Goal: Task Accomplishment & Management: Manage account settings

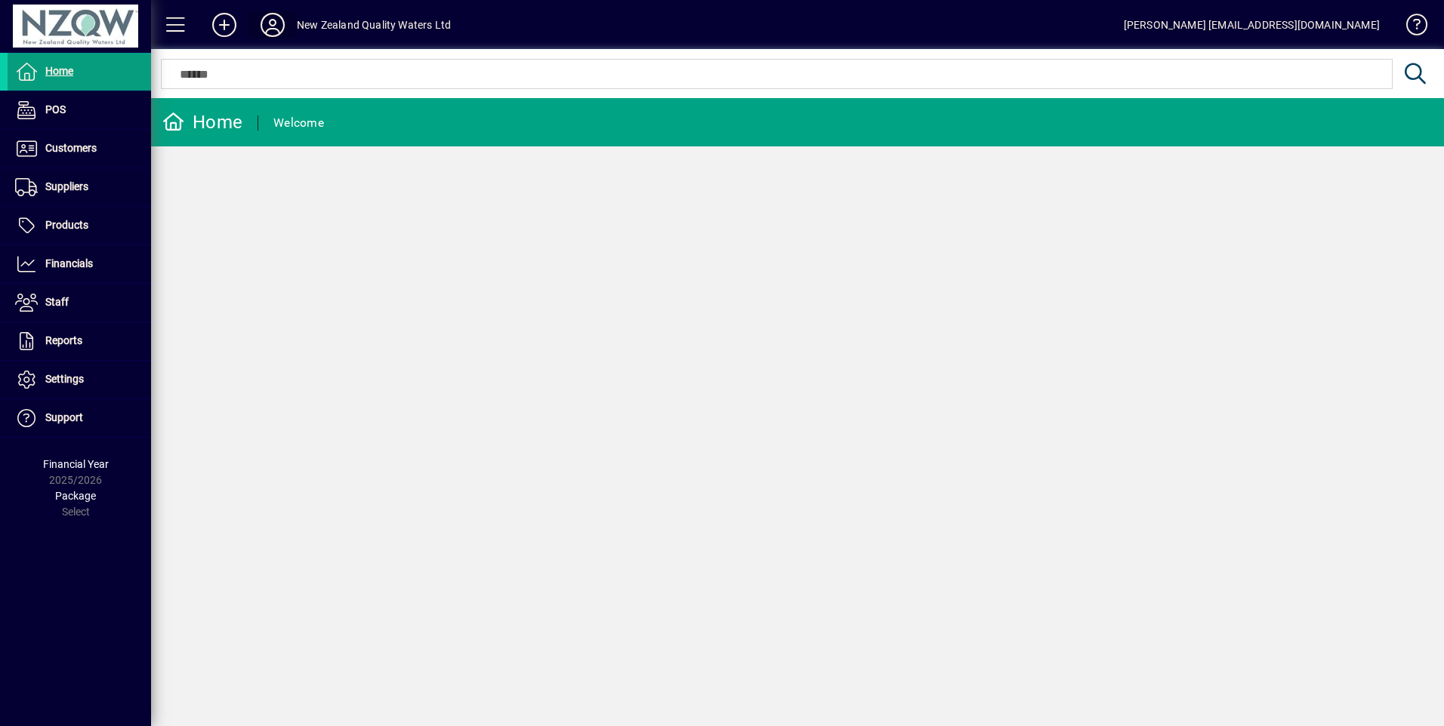
click at [273, 22] on icon at bounding box center [272, 25] width 30 height 24
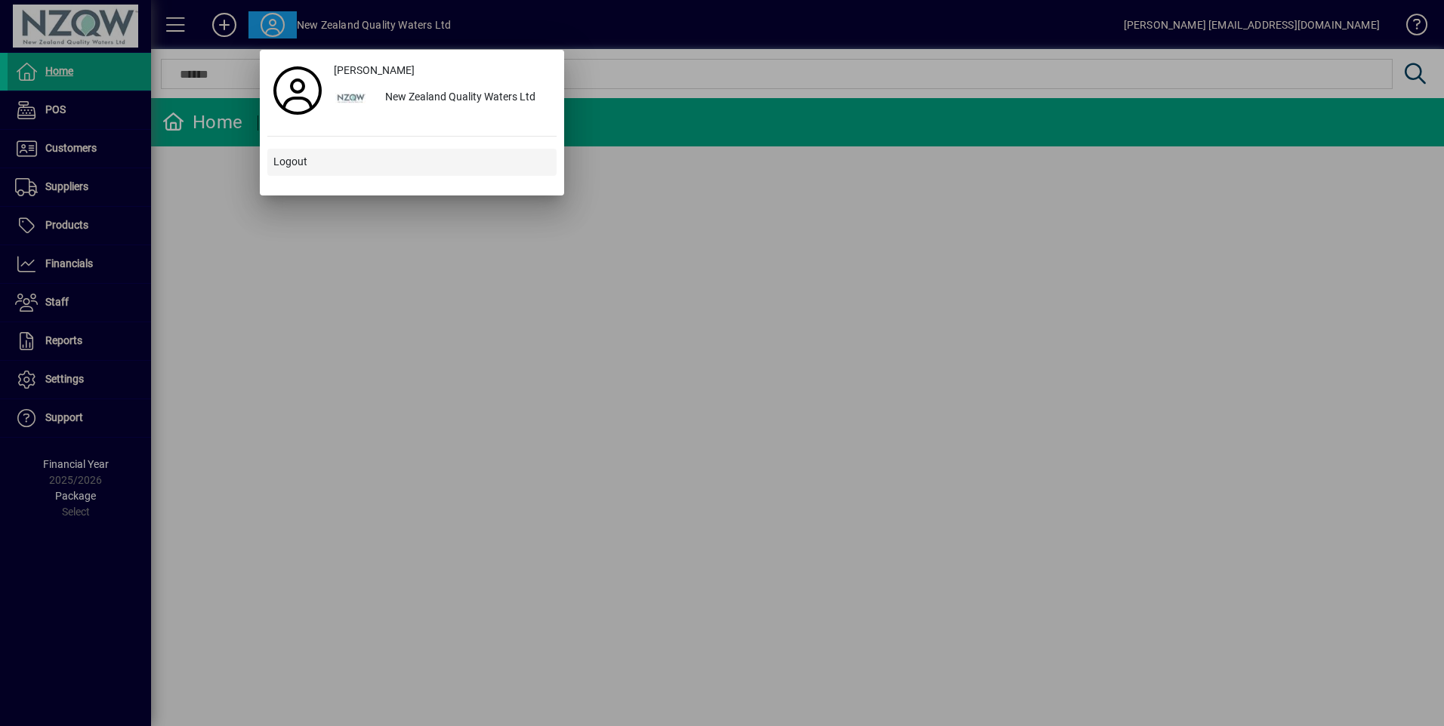
click at [316, 162] on span at bounding box center [411, 162] width 289 height 36
